Goal: Information Seeking & Learning: Learn about a topic

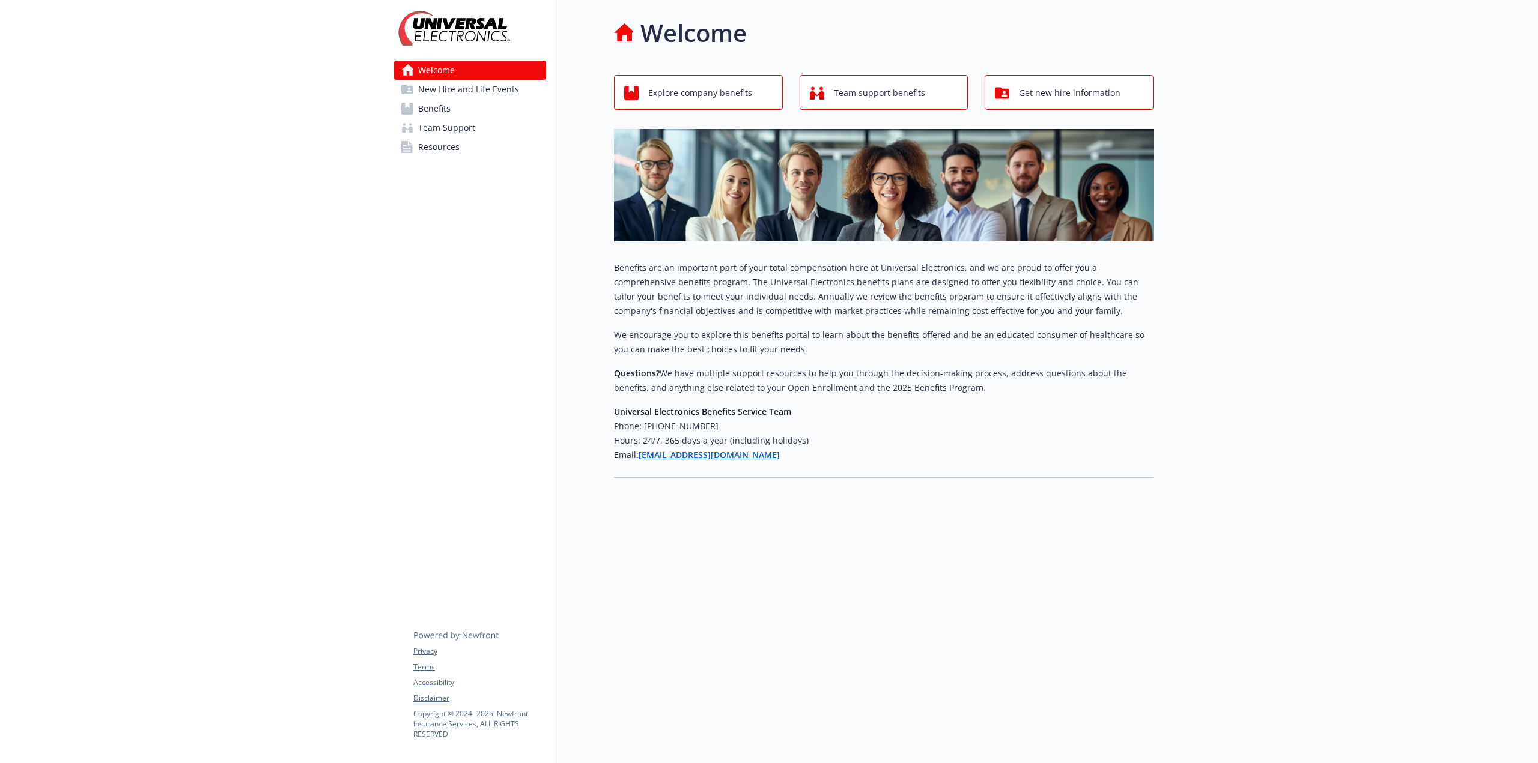
click at [487, 105] on link "Benefits" at bounding box center [470, 108] width 152 height 19
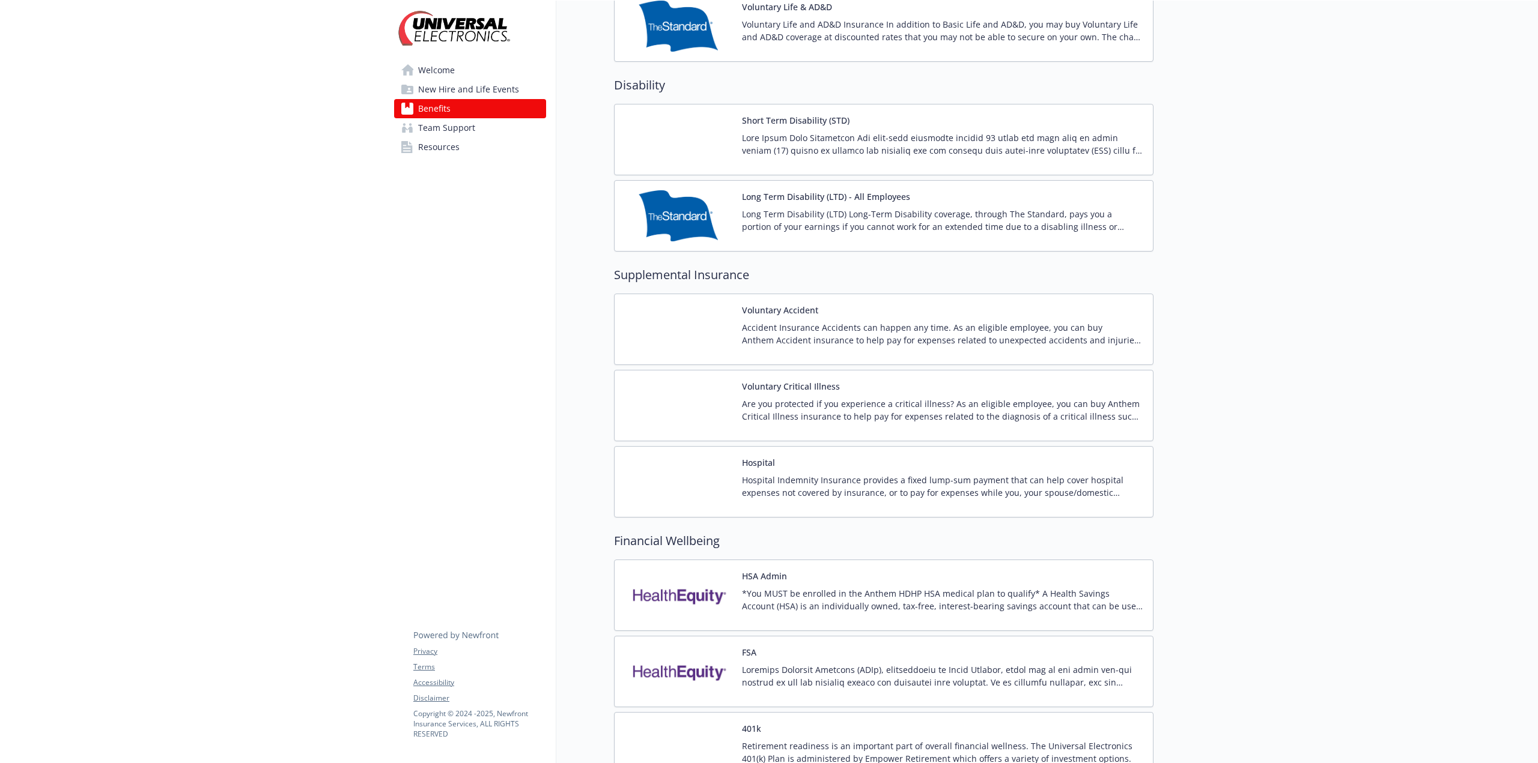
scroll to position [706, 0]
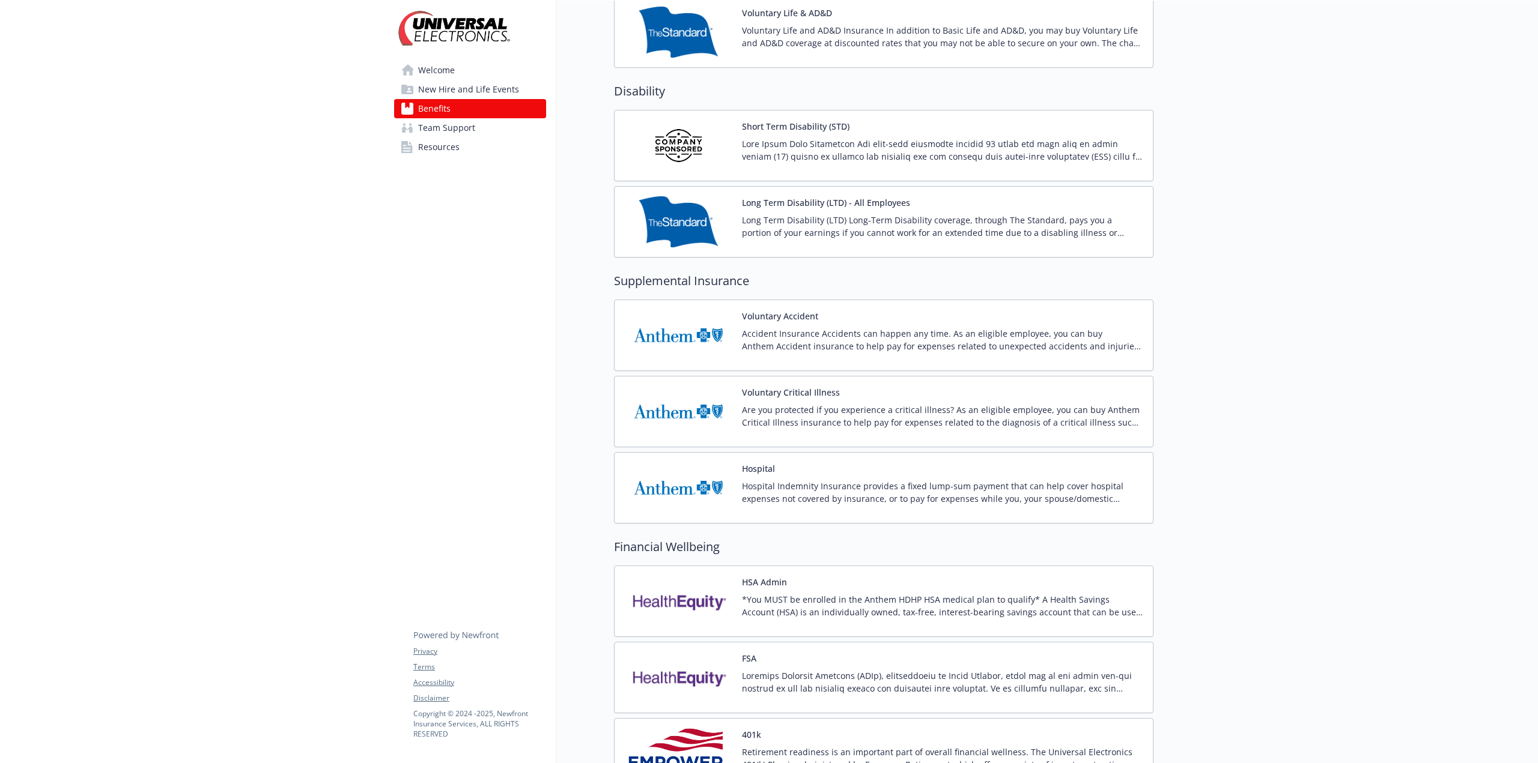
click at [684, 336] on img at bounding box center [678, 335] width 108 height 51
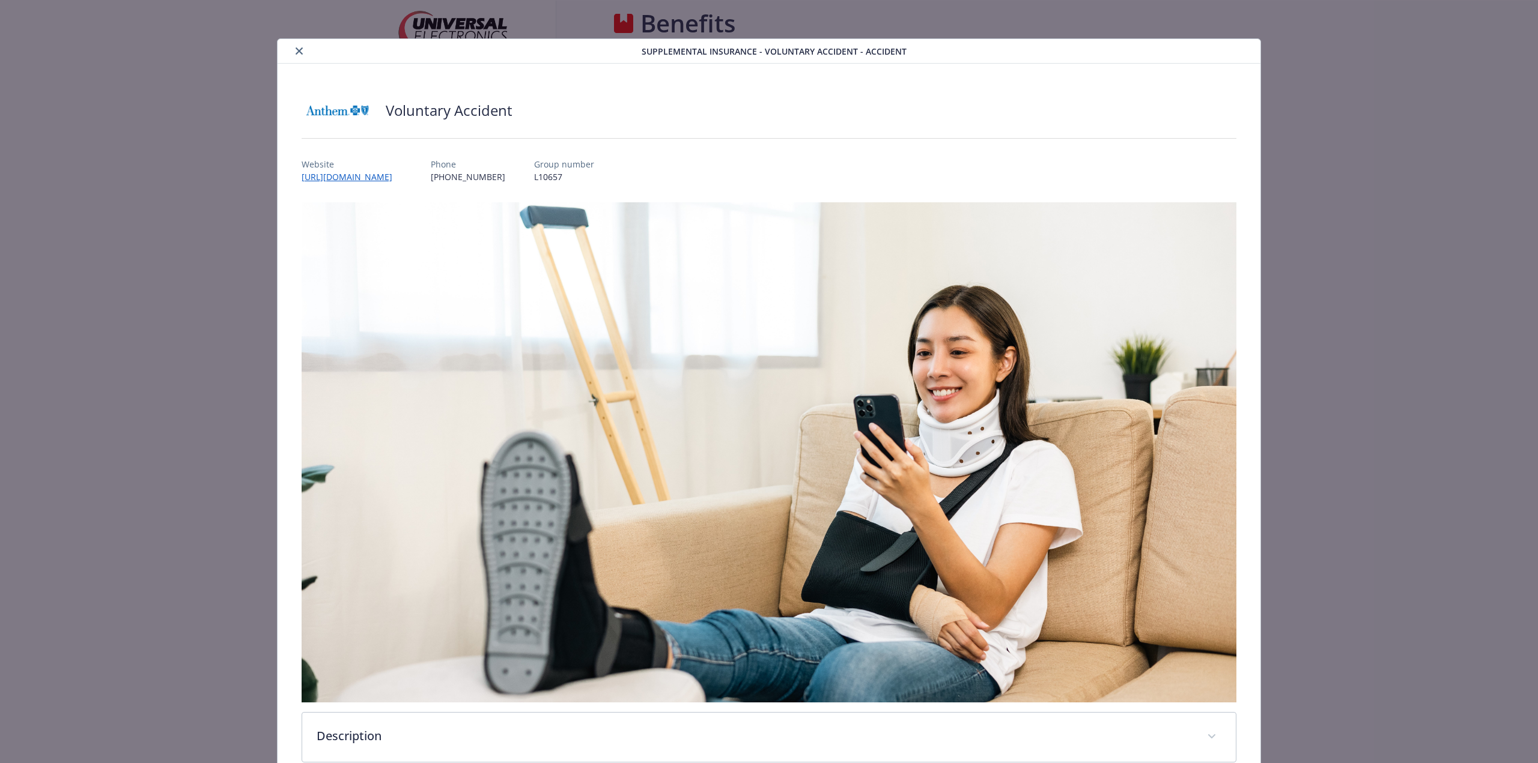
scroll to position [706, 0]
click at [404, 172] on link "[URL][DOMAIN_NAME]" at bounding box center [353, 177] width 103 height 14
